Goal: Communication & Community: Ask a question

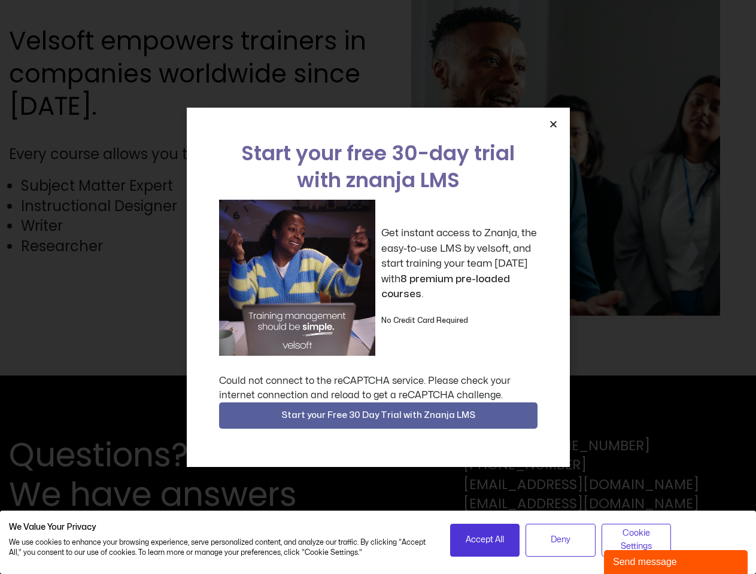
click at [378, 287] on div "Get instant access to Znanja, the easy-to-use LMS by velsoft, and start trainin…" at bounding box center [378, 278] width 318 height 156
click at [553, 124] on icon "Close" at bounding box center [553, 124] width 9 height 9
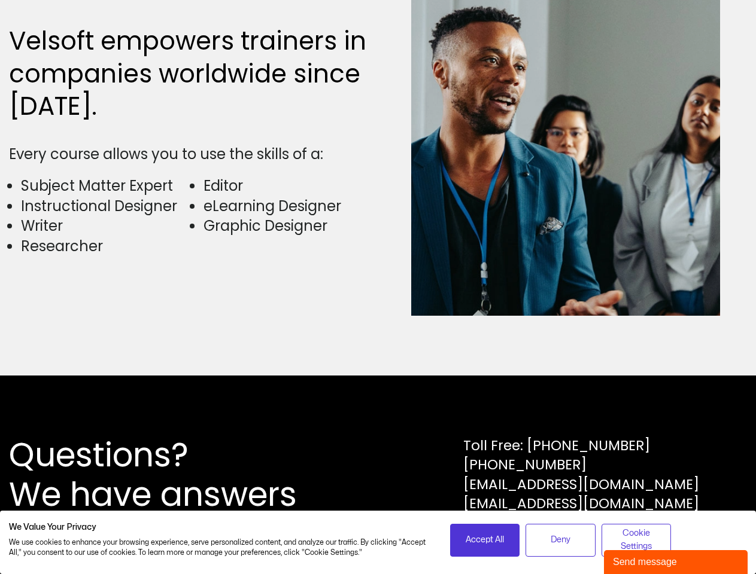
click at [378, 416] on div "Questions? We have answers Toll Free: [PHONE_NUMBER] [PHONE_NUMBER] [EMAIL_ADDR…" at bounding box center [378, 475] width 756 height 199
click at [485, 540] on span "Accept All" at bounding box center [485, 540] width 38 height 13
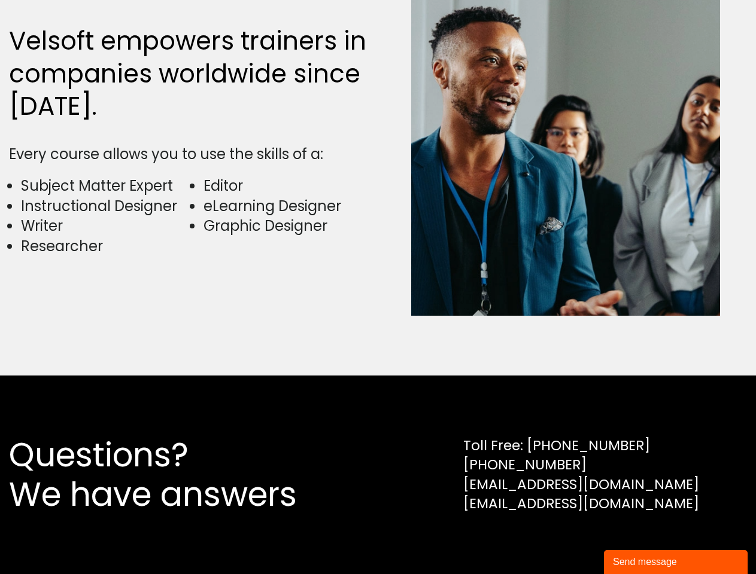
click at [560, 540] on div "Questions? We have answers Toll Free: [PHONE_NUMBER] [PHONE_NUMBER] [EMAIL_ADDR…" at bounding box center [378, 475] width 756 height 199
click at [636, 540] on div "Questions? We have answers Toll Free: [PHONE_NUMBER] [PHONE_NUMBER] [EMAIL_ADDR…" at bounding box center [378, 475] width 756 height 199
click at [676, 562] on div "Send message" at bounding box center [676, 562] width 126 height 14
